Goal: Transaction & Acquisition: Purchase product/service

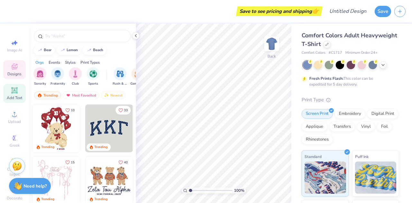
scroll to position [18, 0]
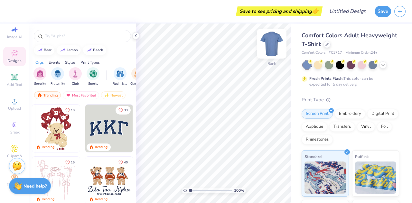
click at [269, 47] on img at bounding box center [272, 44] width 26 height 26
click at [329, 43] on icon at bounding box center [327, 43] width 3 height 3
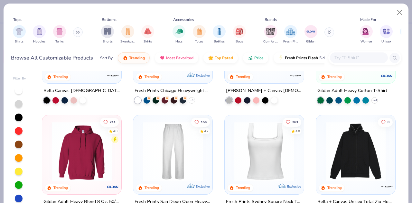
scroll to position [182, 0]
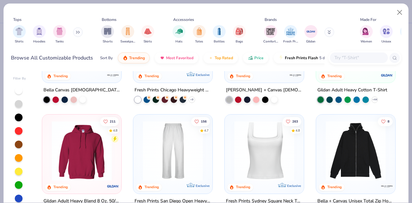
click at [85, 168] on img at bounding box center [82, 151] width 66 height 60
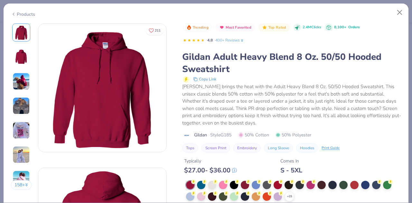
scroll to position [62, 0]
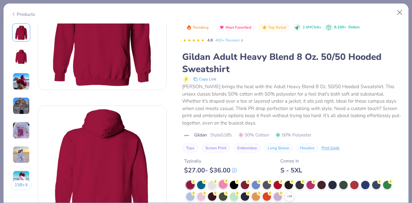
click at [223, 185] on div at bounding box center [223, 184] width 8 height 8
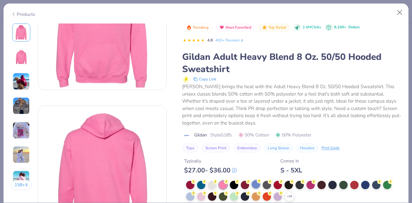
click at [257, 185] on div at bounding box center [256, 184] width 8 height 8
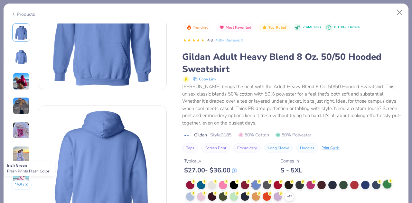
click at [388, 184] on div at bounding box center [387, 184] width 8 height 8
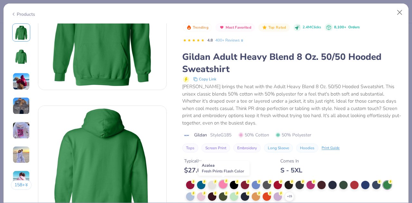
click at [221, 185] on div at bounding box center [223, 184] width 8 height 8
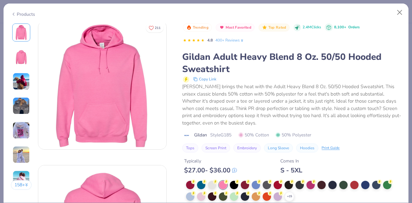
scroll to position [15, 0]
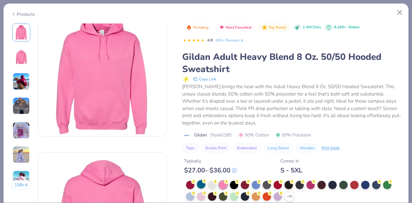
click at [198, 183] on div at bounding box center [201, 184] width 8 height 8
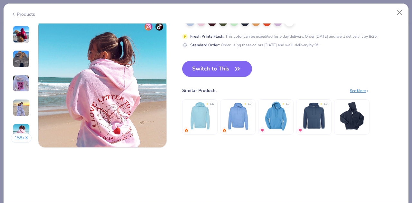
scroll to position [869, 0]
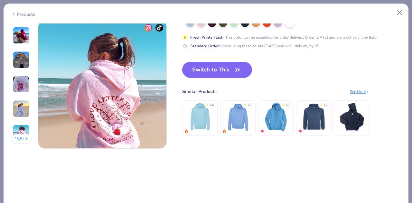
click at [276, 126] on img at bounding box center [276, 116] width 31 height 31
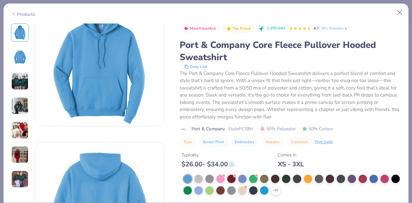
scroll to position [115, 0]
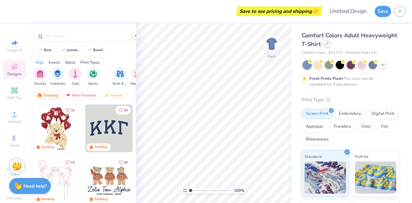
click at [329, 44] on icon at bounding box center [327, 44] width 3 height 3
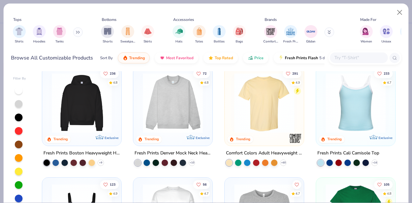
scroll to position [11, 0]
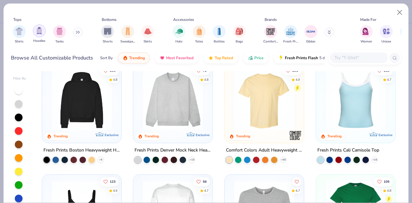
click at [39, 33] on img "filter for Hoodies" at bounding box center [39, 30] width 7 height 7
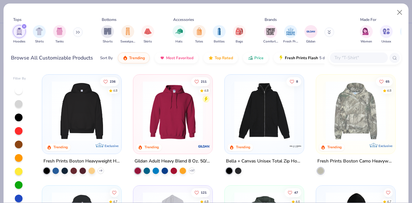
click at [100, 158] on div "Fresh Prints Boston Heavyweight Hoodie" at bounding box center [81, 162] width 77 height 8
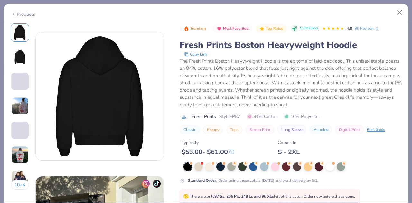
scroll to position [157, 0]
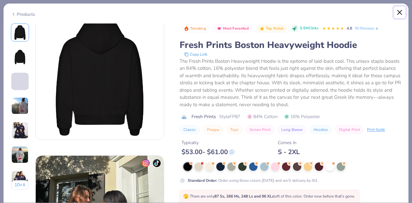
click at [402, 10] on button "Close" at bounding box center [400, 12] width 12 height 12
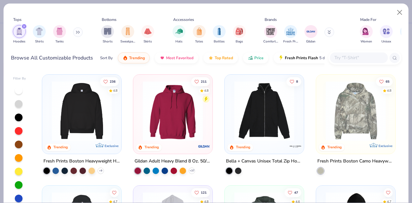
click at [180, 160] on div "Gildan Adult Heavy Blend 8 Oz. 50/50 Hooded Sweatshirt" at bounding box center [173, 162] width 77 height 8
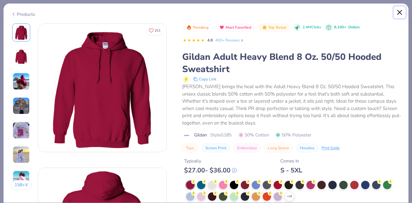
click at [399, 11] on button "Close" at bounding box center [400, 12] width 12 height 12
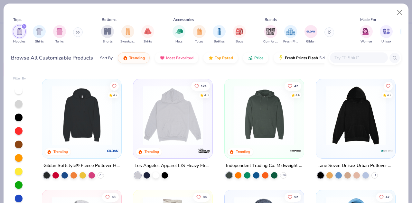
scroll to position [109, 0]
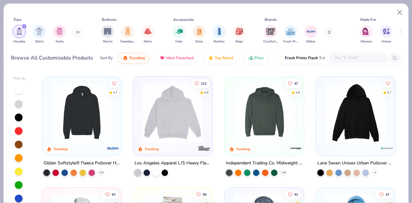
click at [359, 161] on div "Lane Seven Unisex Urban Pullover Hooded Sweatshirt" at bounding box center [356, 163] width 77 height 8
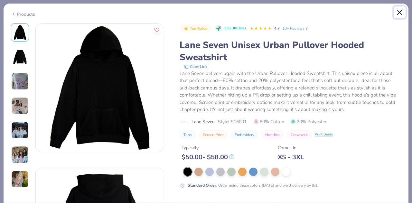
click at [400, 12] on button "Close" at bounding box center [400, 12] width 12 height 12
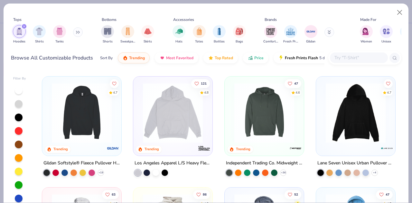
click at [108, 161] on div "Gildan Softstyle® Fleece Pullover Hooded Sweatshirt" at bounding box center [81, 163] width 77 height 8
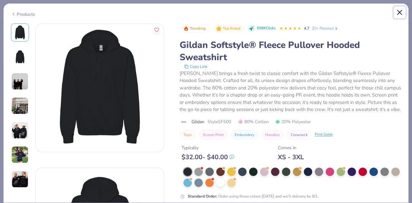
click at [399, 11] on button "Close" at bounding box center [400, 12] width 12 height 12
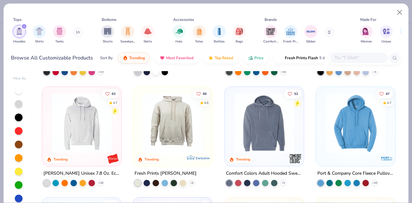
scroll to position [210, 0]
click at [169, 170] on div "Fresh Prints [PERSON_NAME]" at bounding box center [166, 173] width 62 height 8
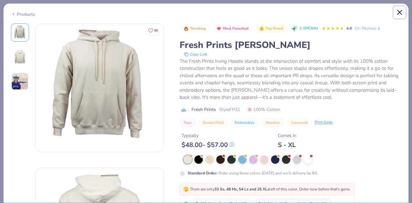
click at [398, 11] on button "Close" at bounding box center [400, 12] width 12 height 12
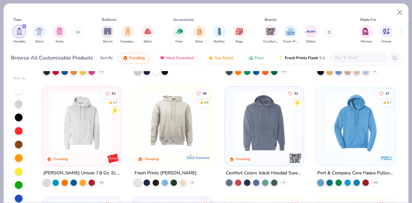
click at [347, 173] on div "Port & Company Core Fleece Pullover Hooded Sweatshirt" at bounding box center [356, 173] width 77 height 8
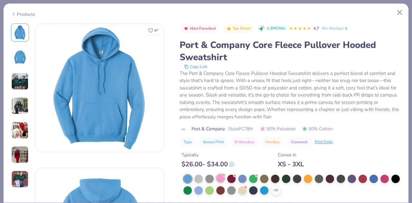
click at [221, 178] on div at bounding box center [220, 178] width 8 height 8
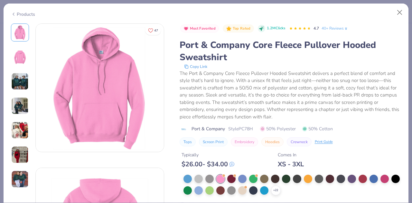
click at [21, 128] on img at bounding box center [19, 130] width 17 height 17
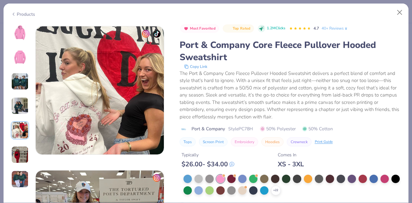
scroll to position [577, 0]
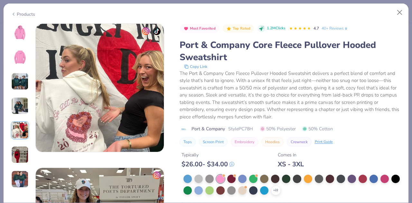
click at [21, 78] on img at bounding box center [19, 81] width 17 height 17
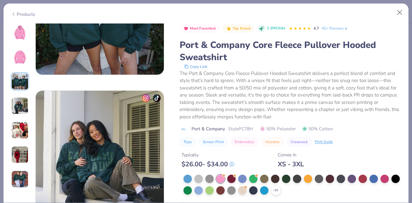
scroll to position [366, 0]
click at [214, 191] on div at bounding box center [210, 190] width 8 height 8
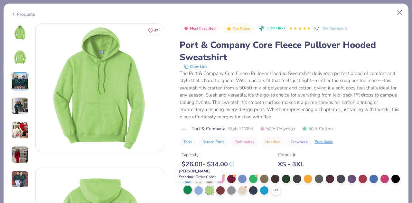
click at [192, 189] on div at bounding box center [188, 190] width 8 height 8
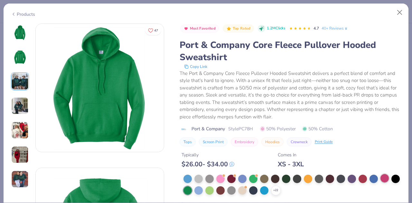
click at [383, 177] on div at bounding box center [385, 178] width 8 height 8
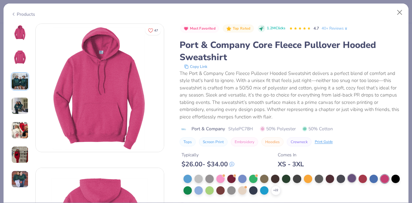
click at [351, 181] on div at bounding box center [352, 178] width 8 height 8
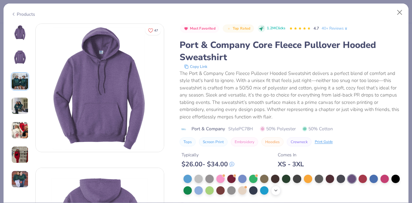
click at [279, 190] on icon at bounding box center [276, 190] width 5 height 5
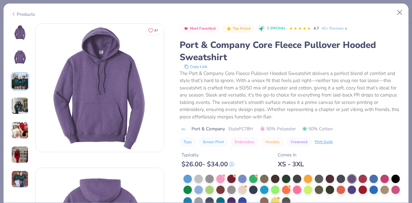
scroll to position [20, 0]
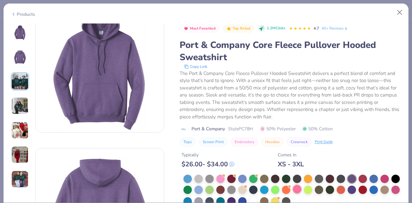
click at [302, 188] on div at bounding box center [297, 189] width 8 height 8
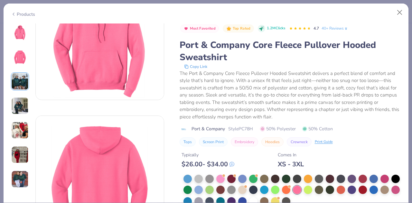
scroll to position [54, 0]
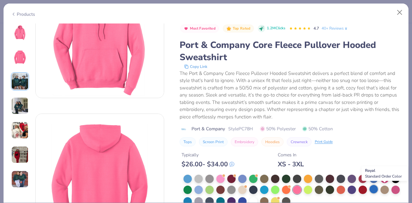
click at [378, 190] on div at bounding box center [374, 189] width 8 height 8
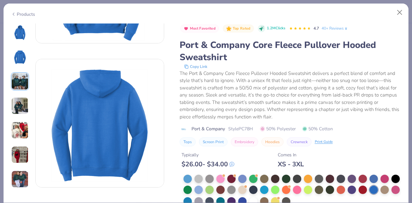
scroll to position [144, 0]
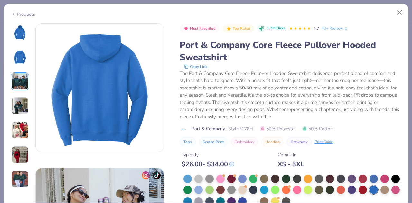
click at [269, 189] on div at bounding box center [293, 191] width 218 height 32
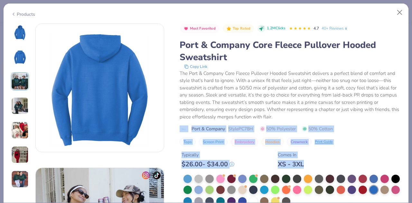
drag, startPoint x: 353, startPoint y: 162, endPoint x: 392, endPoint y: 111, distance: 64.2
click at [392, 111] on div "Most Favorited Top Rated 1.2M Clicks 4.7 40+ Reviews Port & Company Core Fleece…" at bounding box center [291, 122] width 222 height 196
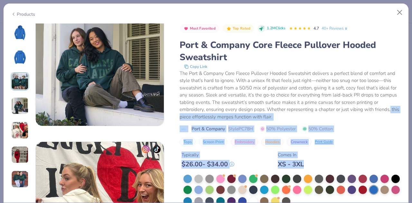
scroll to position [464, 0]
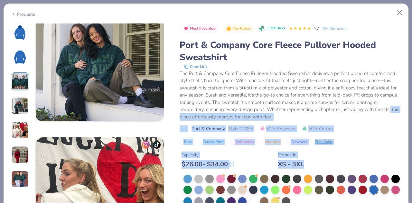
click at [339, 163] on div "Typically $ 26.00 - $ 34.00 Comes In XS - 3XL" at bounding box center [291, 158] width 222 height 22
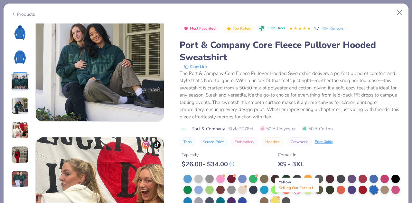
click at [280, 197] on div at bounding box center [275, 201] width 8 height 8
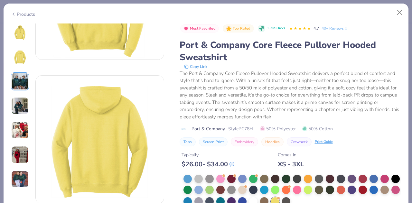
scroll to position [82, 0]
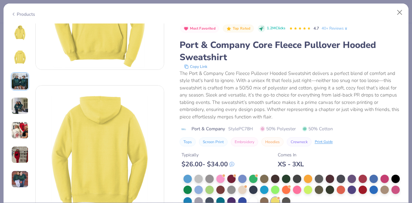
click at [207, 196] on div at bounding box center [293, 191] width 218 height 32
click at [392, 194] on div at bounding box center [396, 189] width 8 height 8
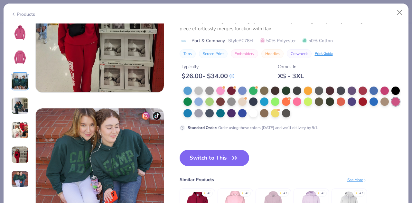
scroll to position [781, 0]
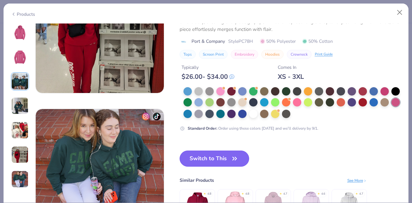
click at [224, 160] on button "Switch to This" at bounding box center [215, 159] width 70 height 16
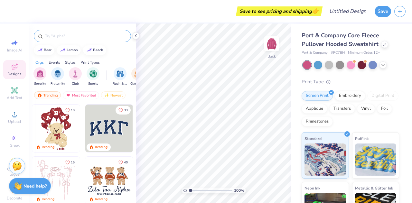
click at [78, 33] on input "text" at bounding box center [85, 36] width 82 height 6
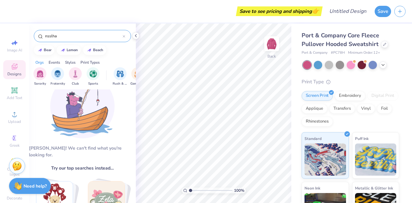
scroll to position [25, 0]
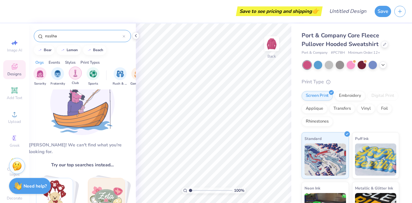
type input "nsslha"
click at [76, 74] on img "filter for Club" at bounding box center [75, 73] width 7 height 7
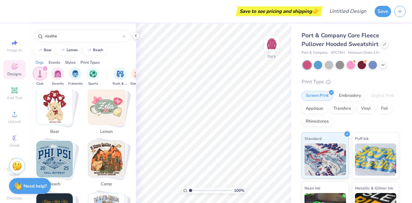
scroll to position [118, 0]
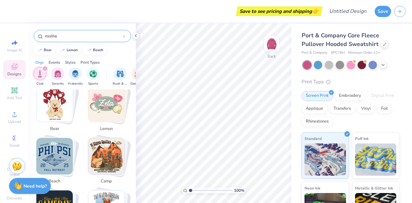
click at [124, 38] on div at bounding box center [124, 36] width 3 height 6
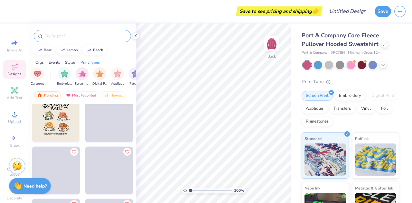
scroll to position [1523, 0]
click at [90, 40] on div at bounding box center [82, 36] width 97 height 12
click at [83, 37] on input "text" at bounding box center [85, 36] width 82 height 6
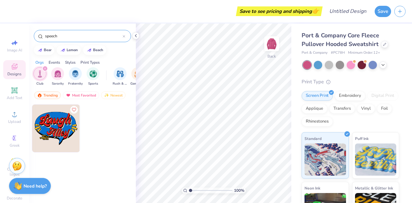
type input "speech"
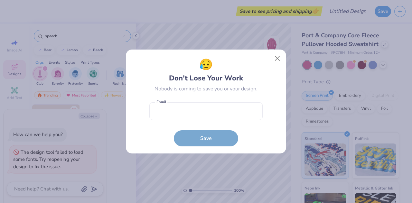
type textarea "x"
